Goal: Check status: Check status

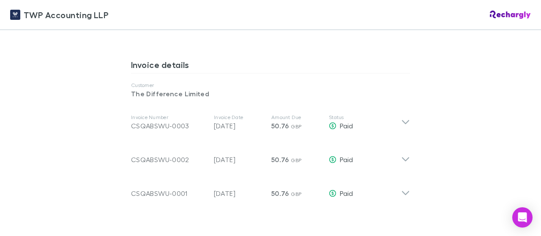
scroll to position [422, 0]
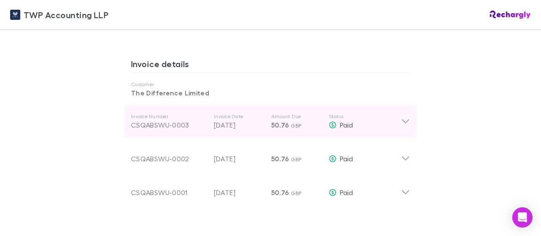
click at [185, 125] on div "CSQABSWU-0003" at bounding box center [169, 125] width 76 height 10
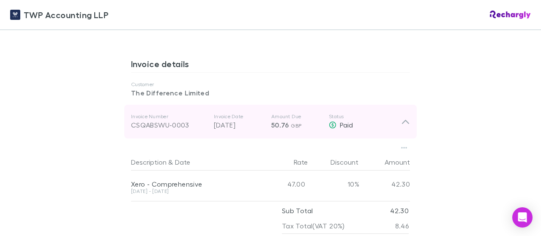
drag, startPoint x: 190, startPoint y: 126, endPoint x: 125, endPoint y: 131, distance: 65.3
click at [125, 132] on div "Invoice Number CSQABSWU-0003 Invoice Date [DATE] Amount Due 50.76 GBP Status Pa…" at bounding box center [270, 122] width 292 height 34
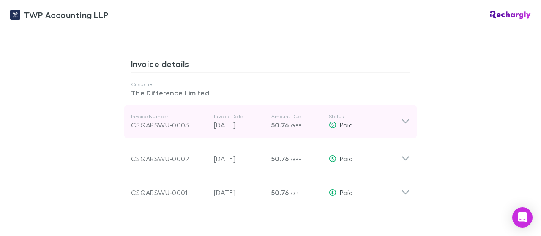
drag, startPoint x: 128, startPoint y: 125, endPoint x: 187, endPoint y: 123, distance: 59.2
click at [187, 123] on div "CSQABSWU-0003" at bounding box center [169, 125] width 76 height 10
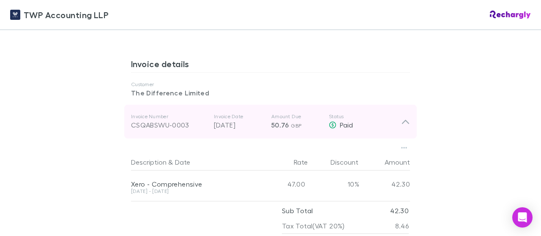
click at [174, 126] on div "CSQABSWU-0003" at bounding box center [169, 125] width 76 height 10
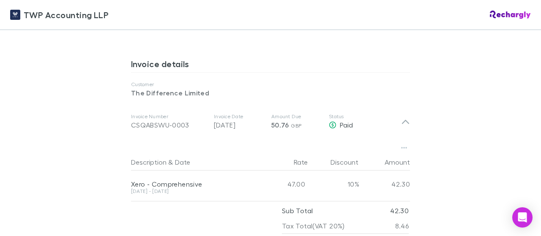
scroll to position [465, 0]
